Goal: Transaction & Acquisition: Purchase product/service

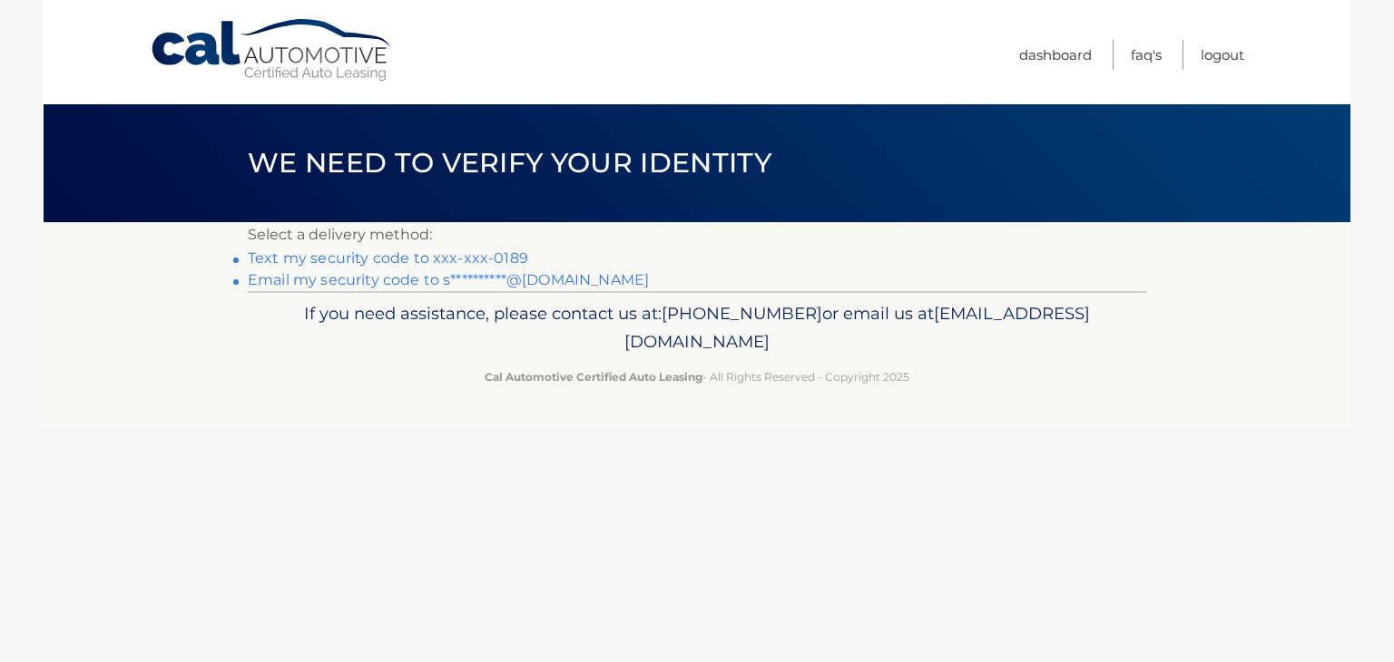
click at [436, 259] on link "Text my security code to xxx-xxx-0189" at bounding box center [388, 258] width 280 height 17
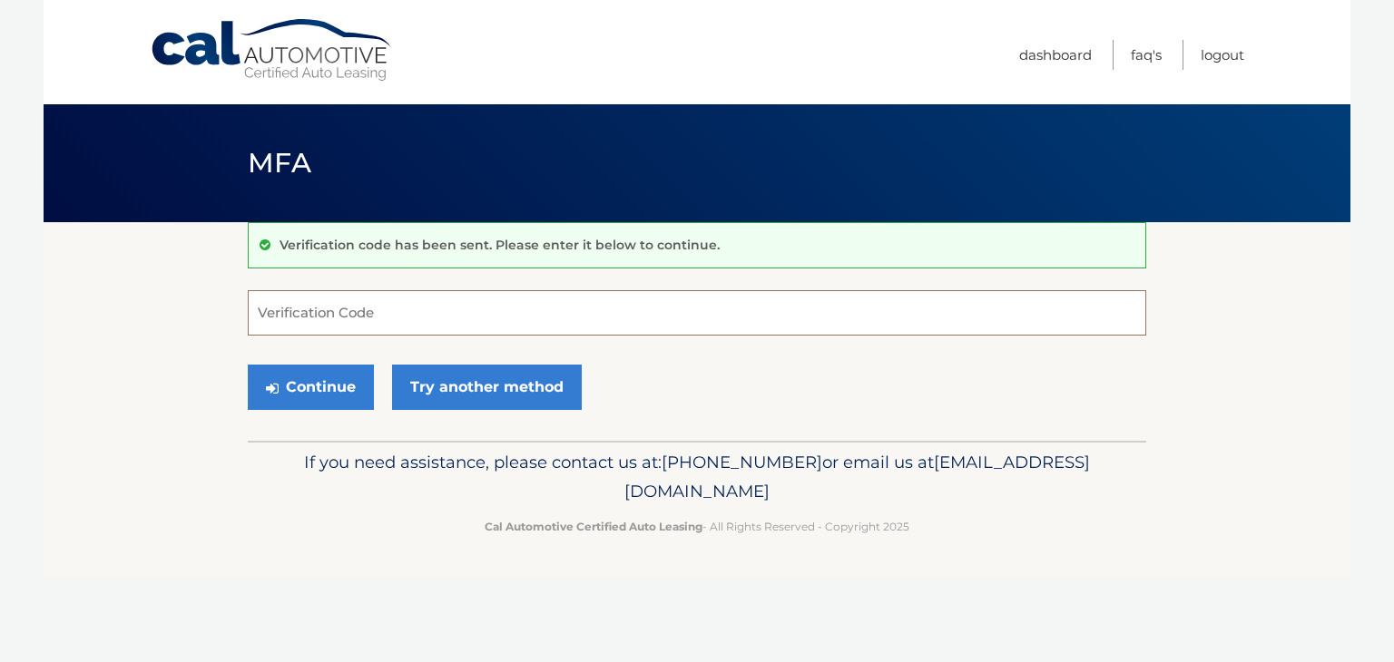
click at [342, 312] on input "Verification Code" at bounding box center [697, 312] width 898 height 45
type input "210165"
click at [336, 396] on button "Continue" at bounding box center [311, 387] width 126 height 45
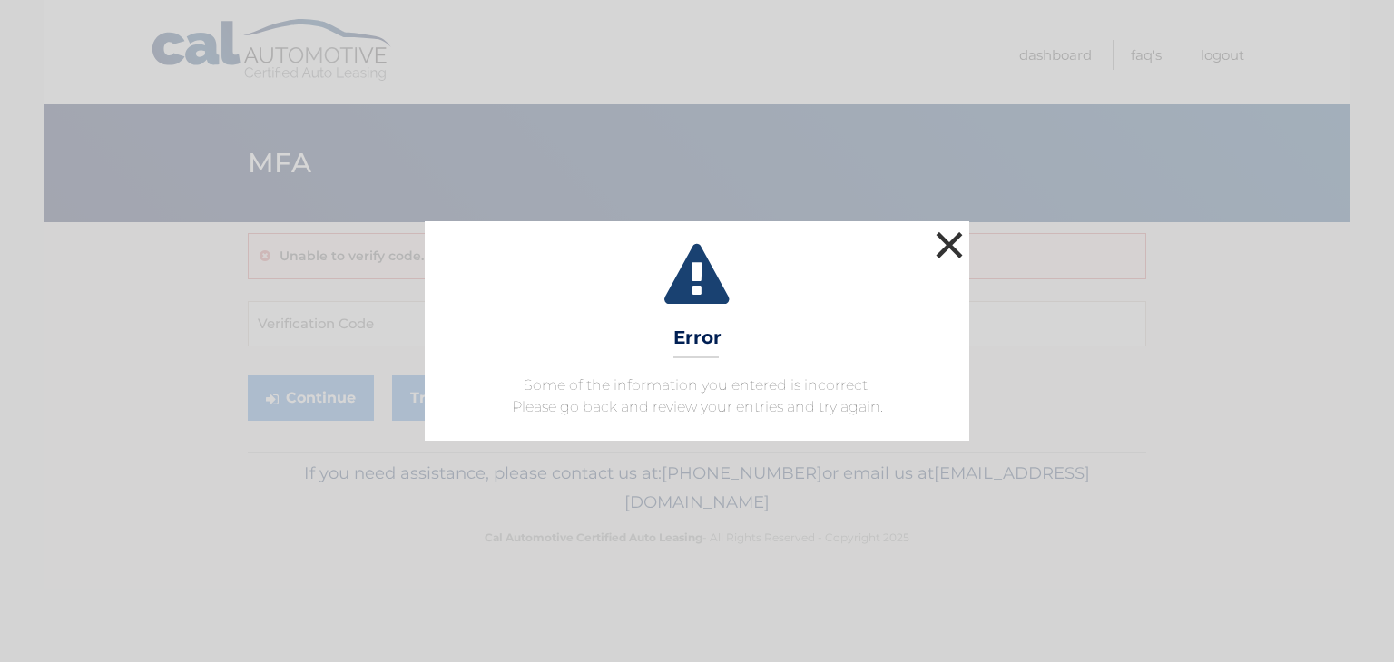
click at [958, 241] on button "×" at bounding box center [949, 245] width 36 height 36
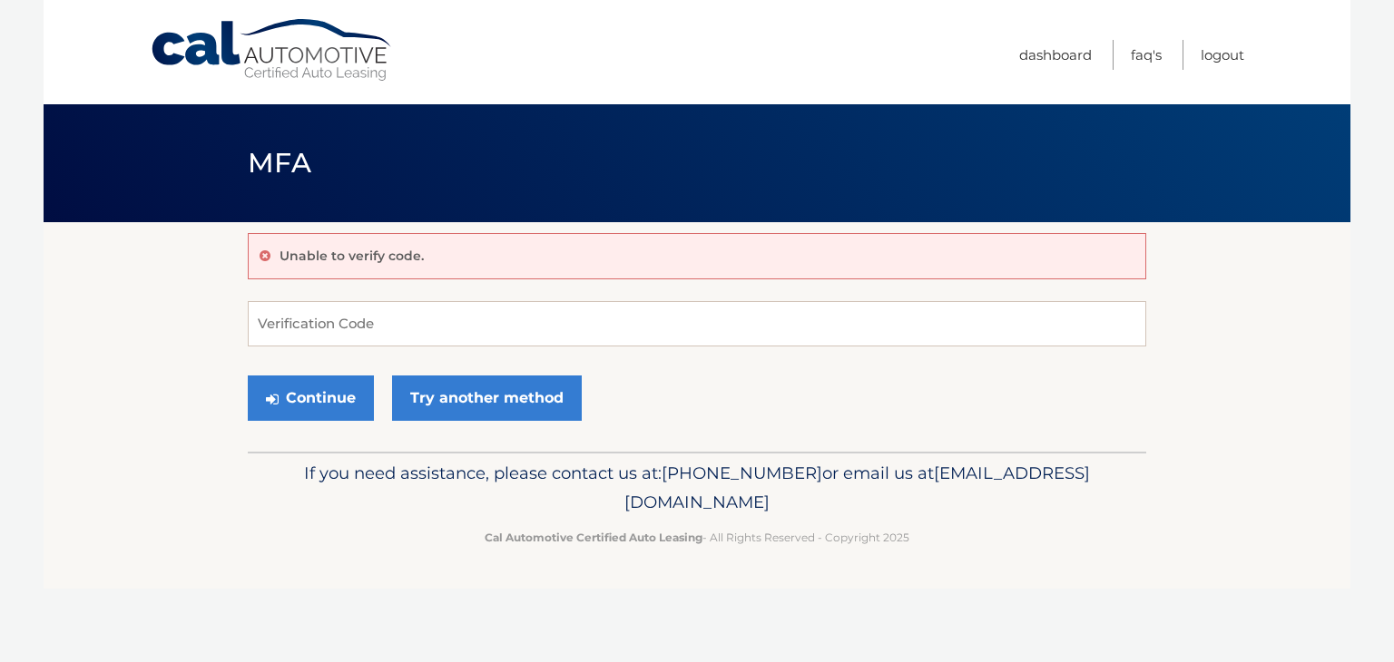
click at [341, 346] on form "Verification Code Continue Try another method" at bounding box center [697, 365] width 898 height 129
click at [332, 317] on input "Verification Code" at bounding box center [697, 323] width 898 height 45
type input "210265"
click at [309, 393] on button "Continue" at bounding box center [311, 398] width 126 height 45
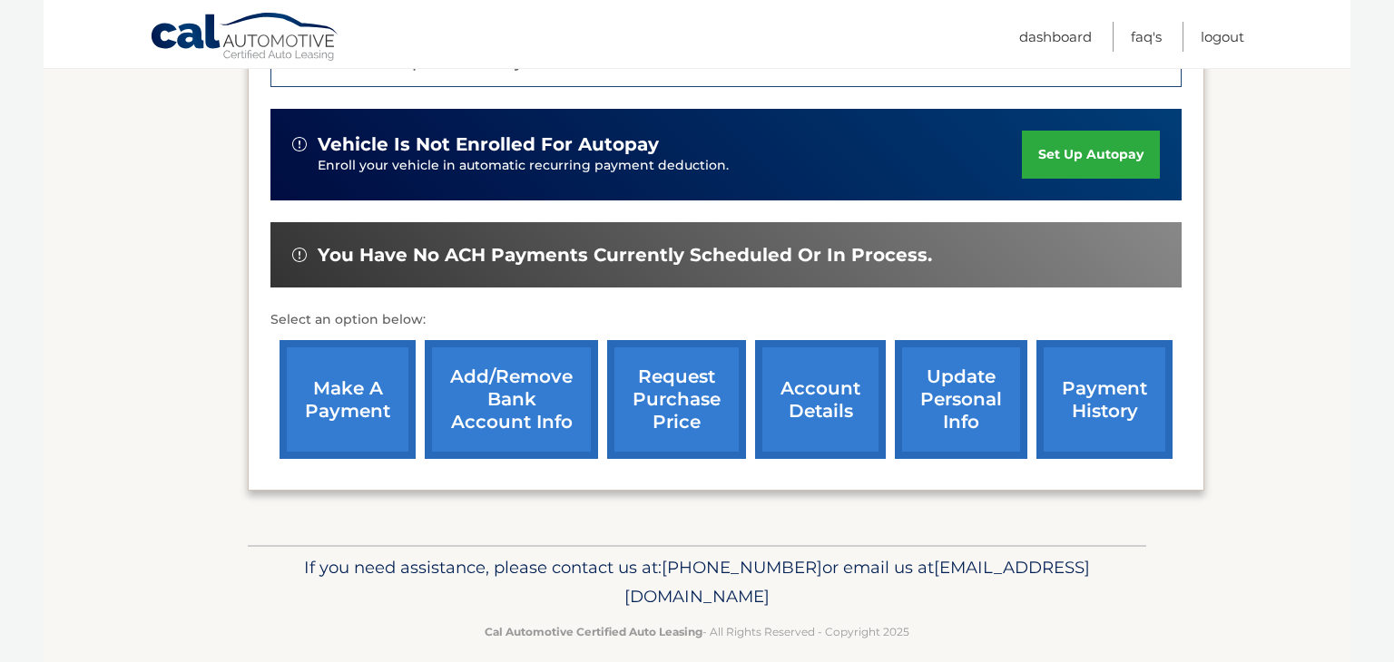
scroll to position [594, 0]
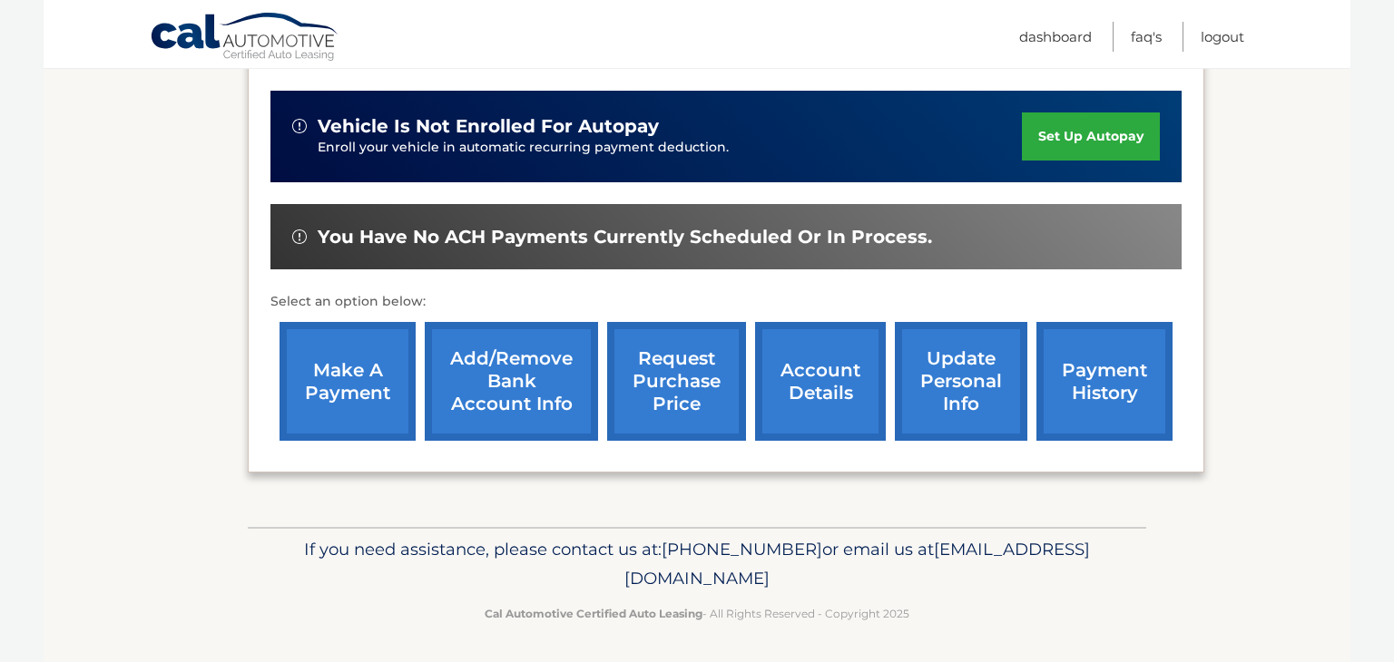
click at [348, 353] on link "make a payment" at bounding box center [347, 381] width 136 height 119
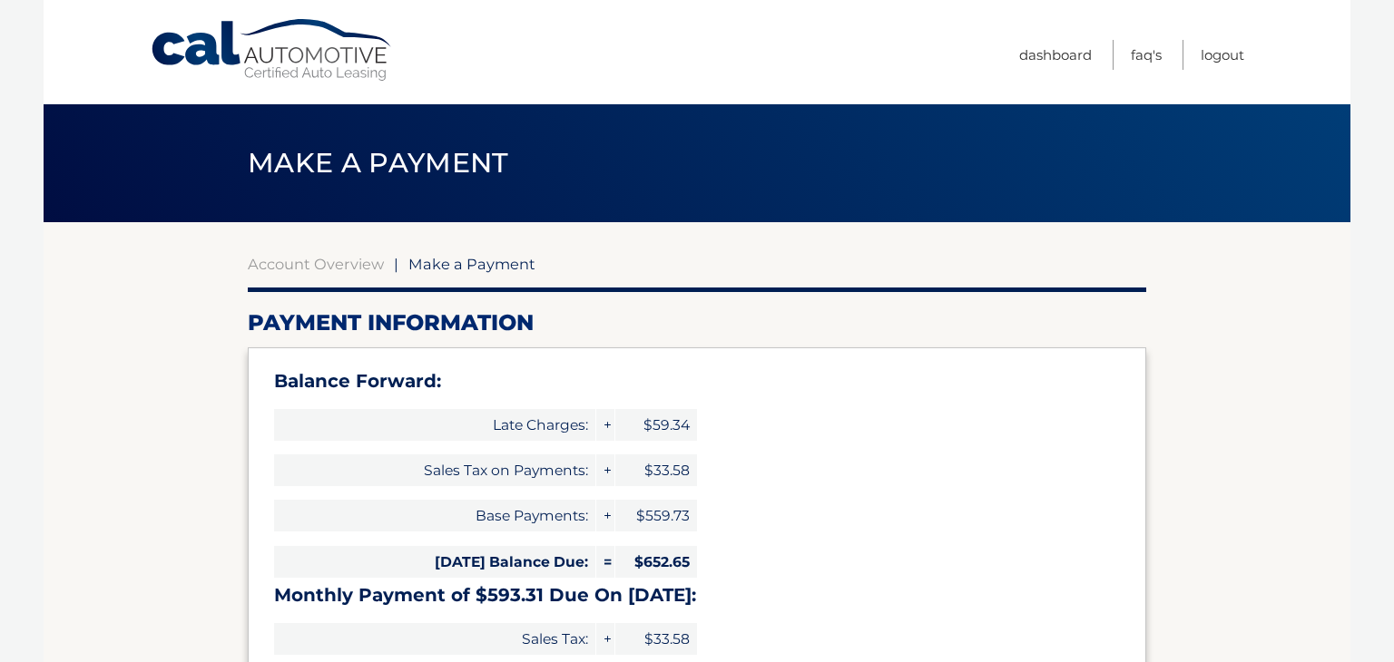
select select "MmM3Mjk1YTUtNzNlMy00NzU1LTgxMGQtYmQ5NWZjOWZhNGUx"
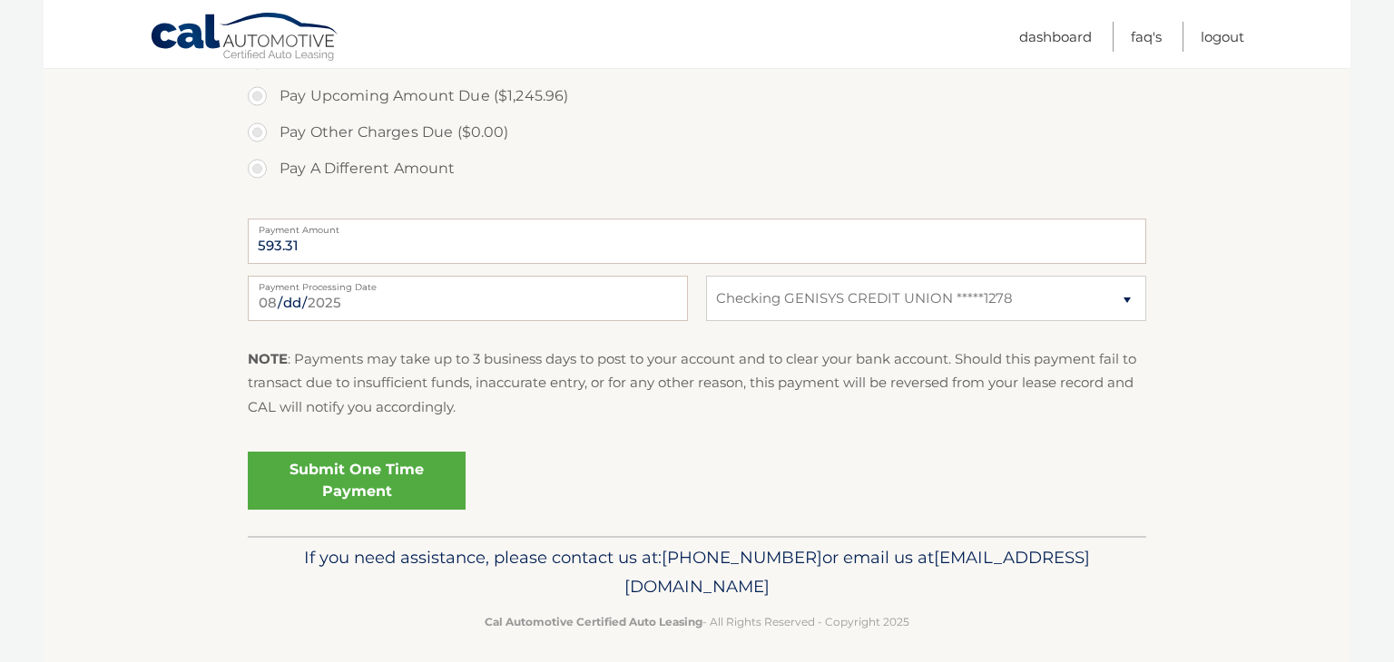
scroll to position [802, 0]
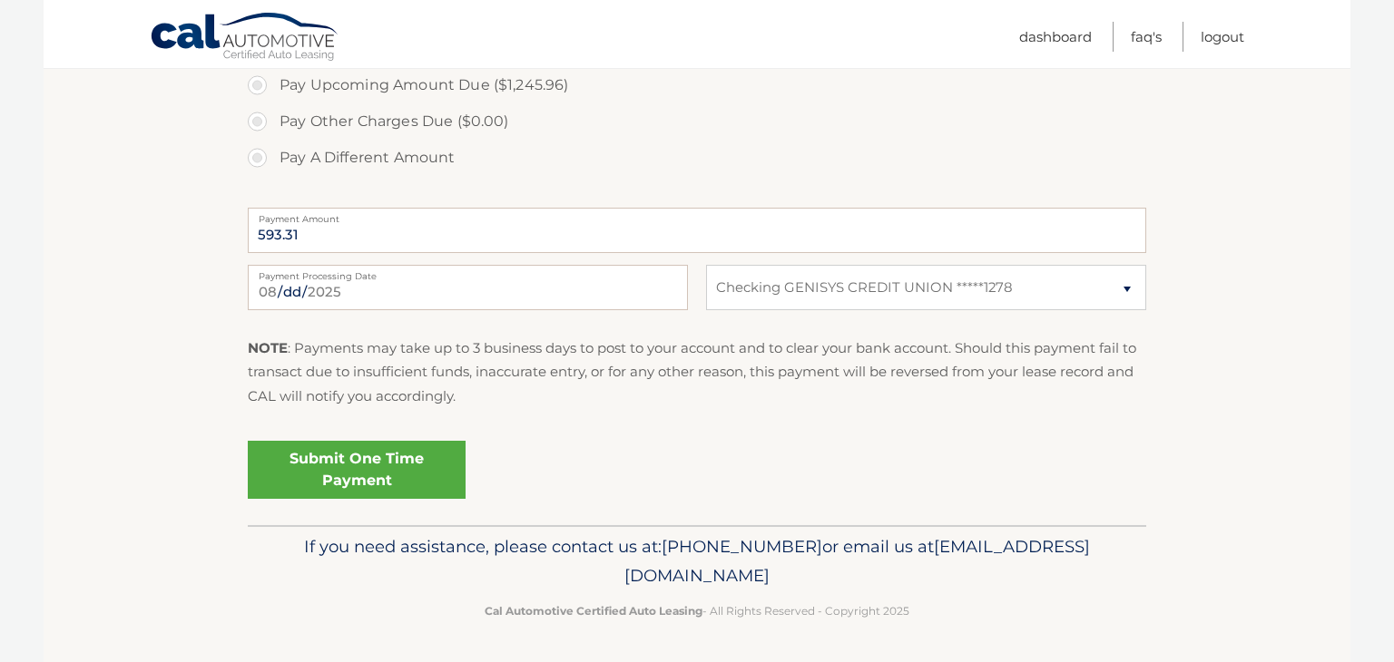
click at [345, 465] on link "Submit One Time Payment" at bounding box center [357, 470] width 218 height 58
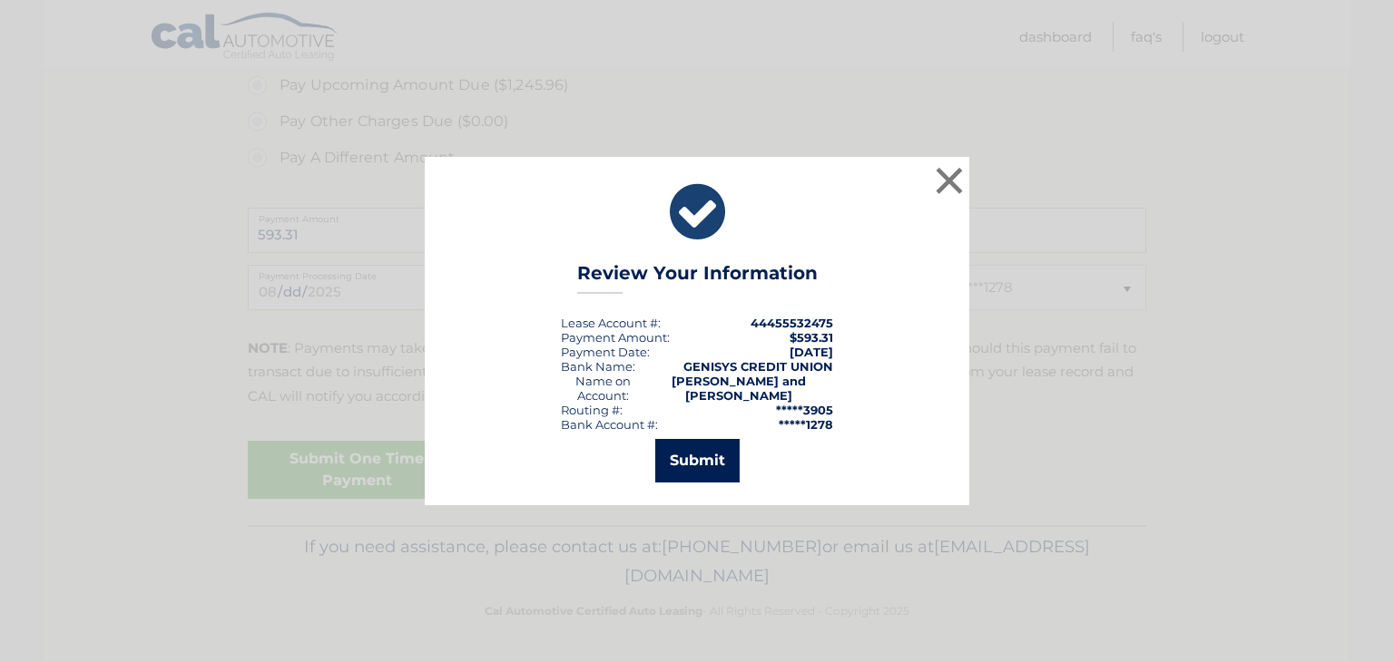
click at [700, 468] on button "Submit" at bounding box center [697, 461] width 84 height 44
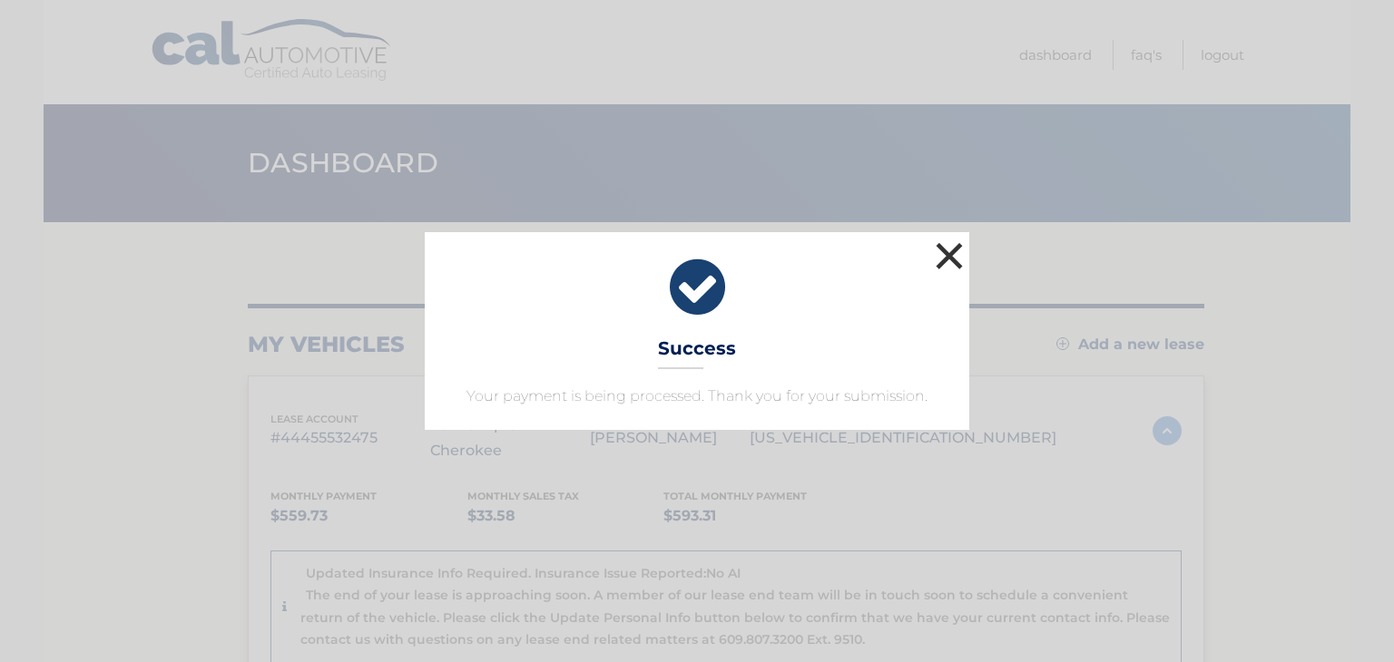
click at [945, 250] on button "×" at bounding box center [949, 256] width 36 height 36
